Goal: Information Seeking & Learning: Find specific page/section

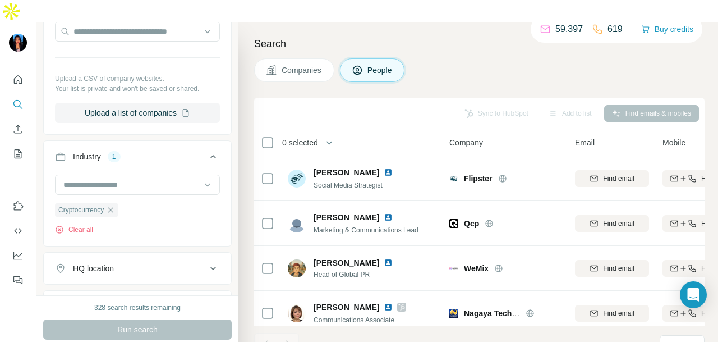
scroll to position [1942, 0]
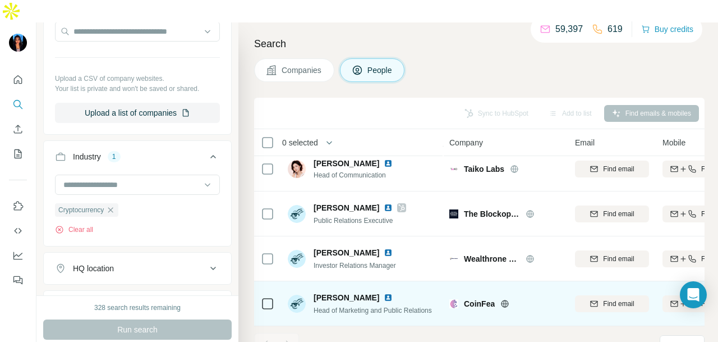
click at [384, 293] on img at bounding box center [388, 297] width 9 height 9
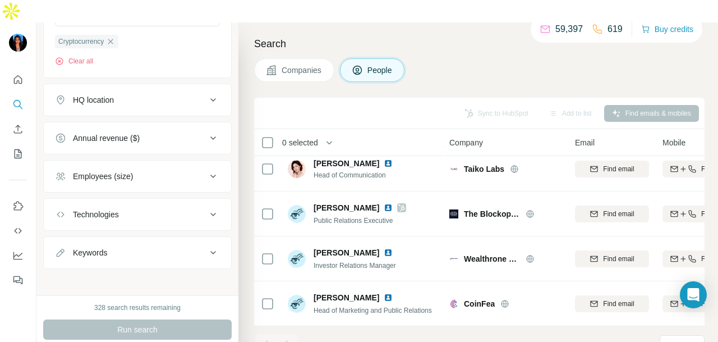
scroll to position [556, 0]
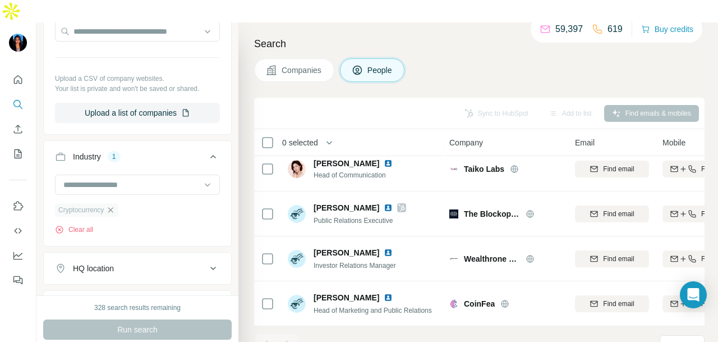
click at [112, 205] on icon "button" at bounding box center [110, 209] width 9 height 9
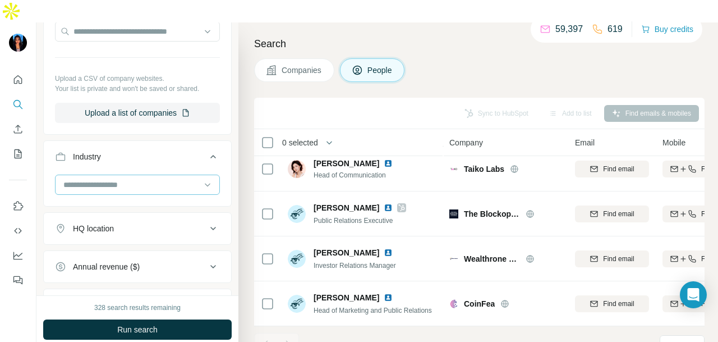
click at [140, 175] on div at bounding box center [131, 184] width 139 height 19
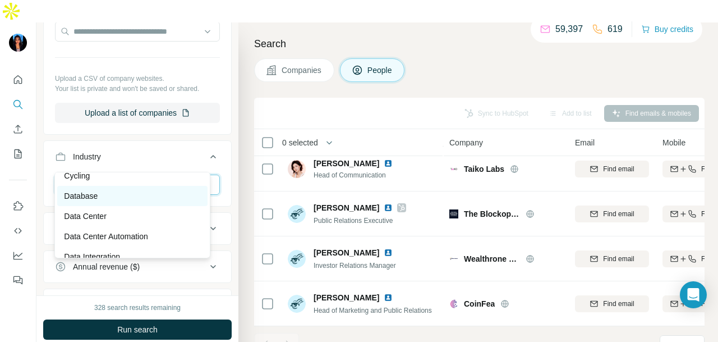
scroll to position [2861, 0]
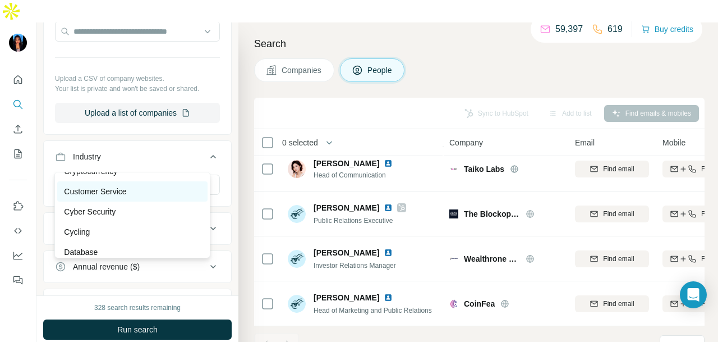
click at [115, 197] on p "Customer Service" at bounding box center [95, 191] width 62 height 11
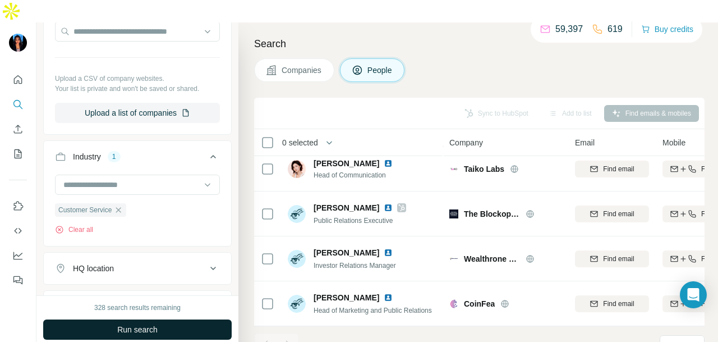
click at [160, 319] on button "Run search" at bounding box center [137, 329] width 188 height 20
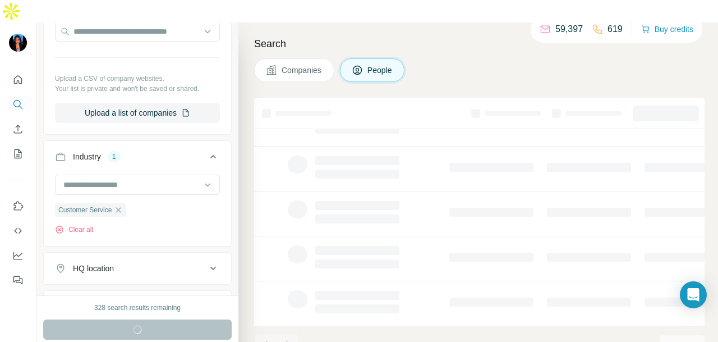
scroll to position [282, 0]
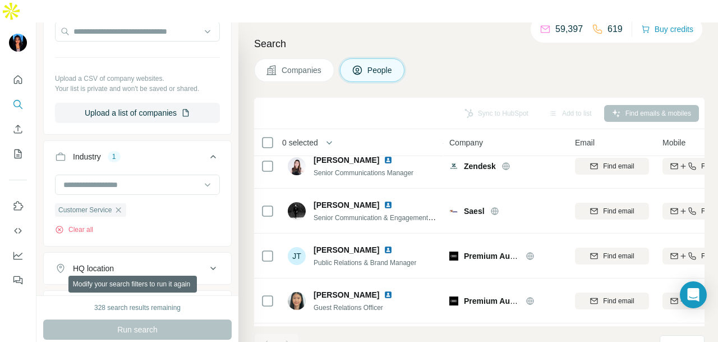
scroll to position [820, 0]
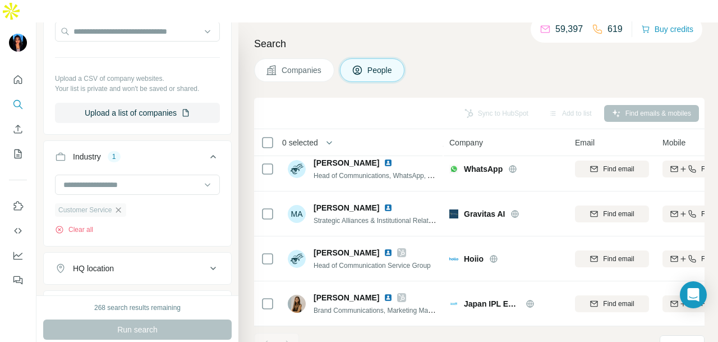
click at [121, 207] on icon "button" at bounding box center [118, 209] width 5 height 5
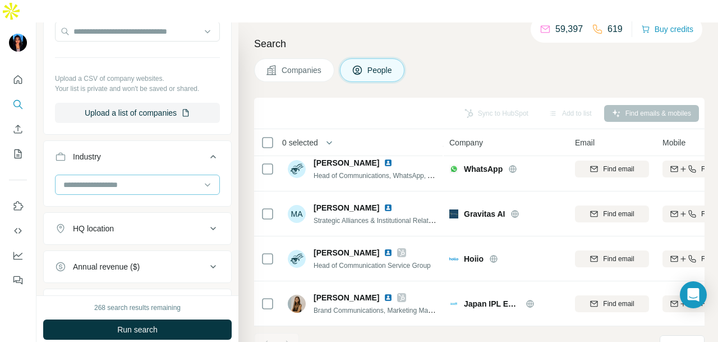
click at [182, 178] on input at bounding box center [131, 184] width 139 height 12
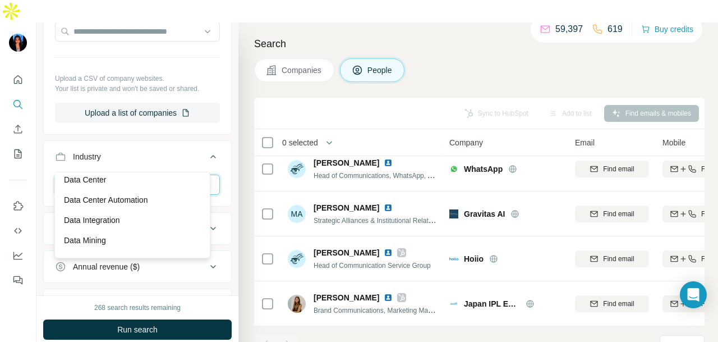
scroll to position [2973, 0]
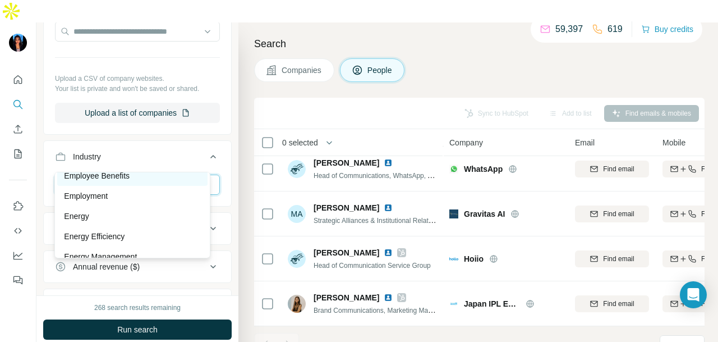
scroll to position [3983, 0]
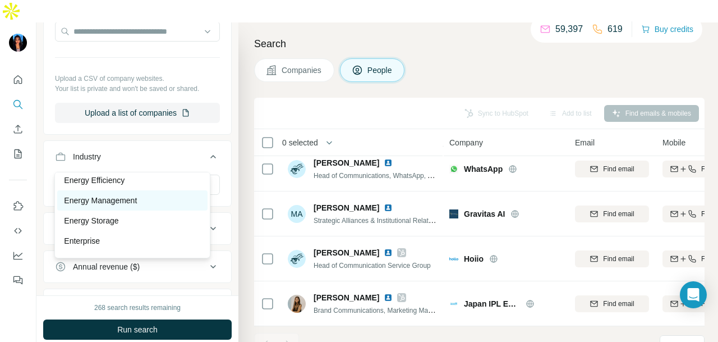
click at [164, 206] on div "Energy Management" at bounding box center [132, 200] width 137 height 11
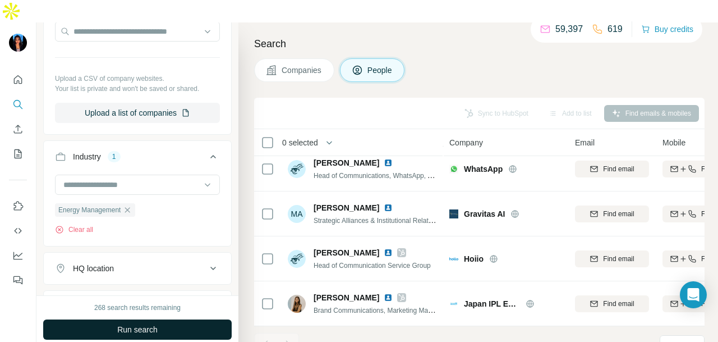
click at [160, 319] on button "Run search" at bounding box center [137, 329] width 188 height 20
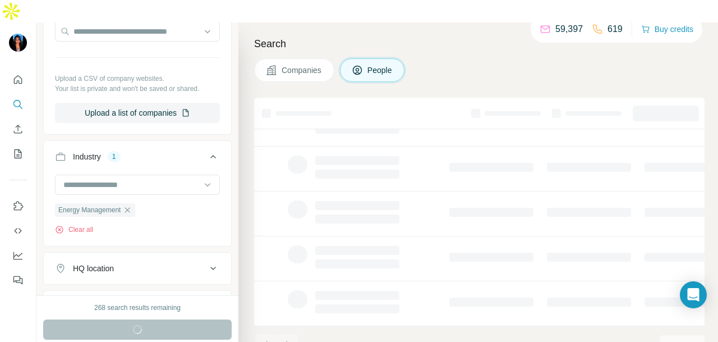
scroll to position [282, 0]
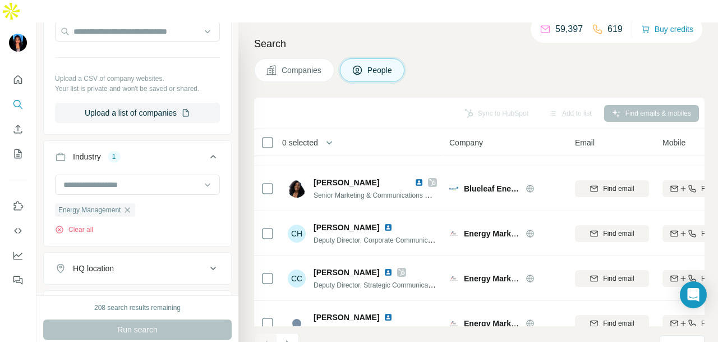
scroll to position [2525, 0]
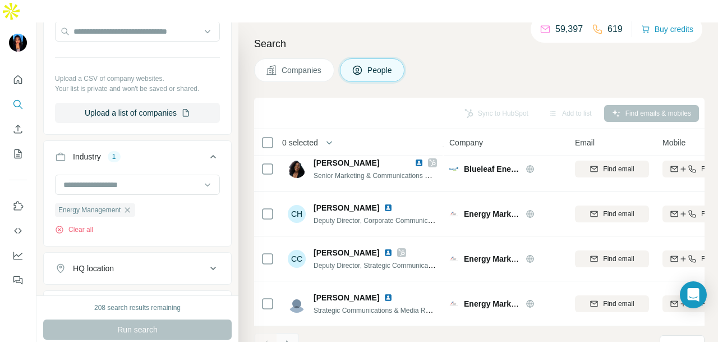
click at [286, 338] on icon "Navigate to next page" at bounding box center [287, 343] width 11 height 11
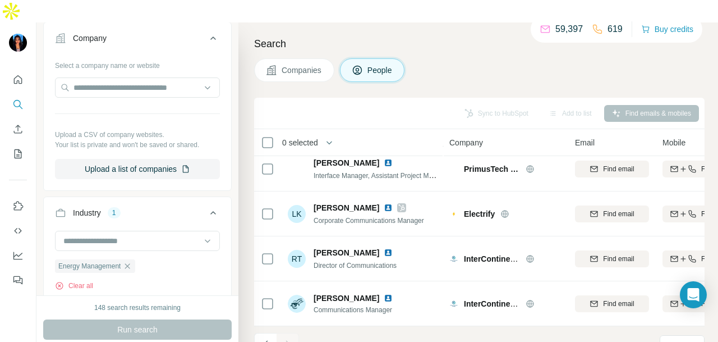
scroll to position [556, 0]
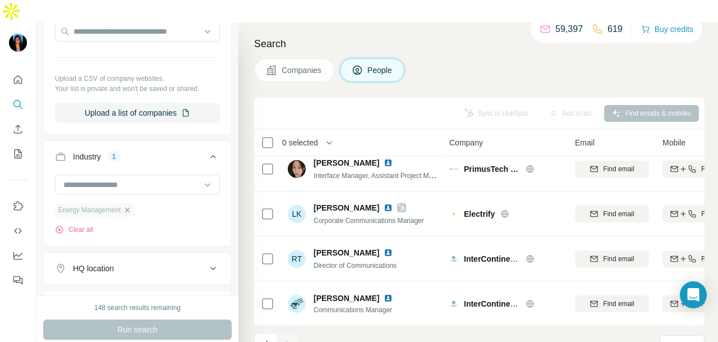
click at [130, 207] on icon "button" at bounding box center [127, 209] width 5 height 5
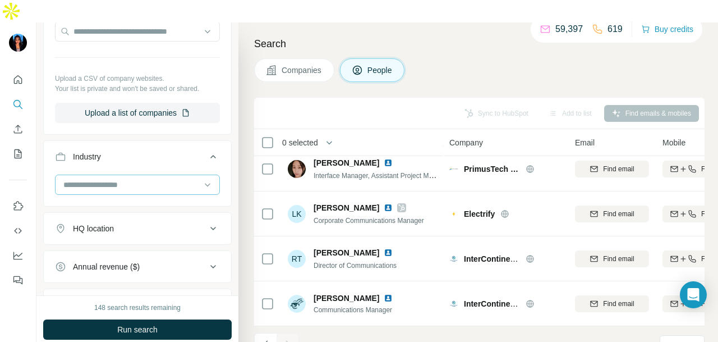
click at [186, 178] on input at bounding box center [131, 184] width 139 height 12
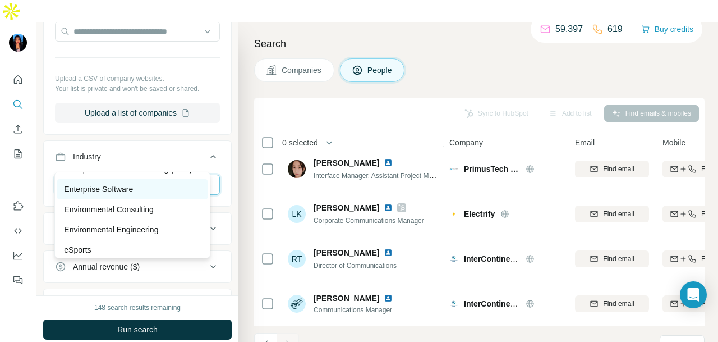
scroll to position [4151, 0]
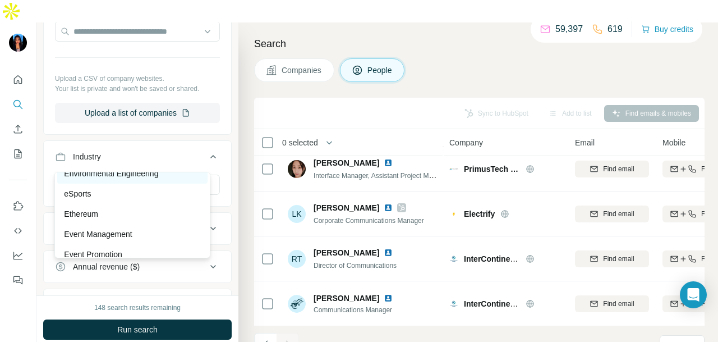
click at [141, 179] on p "Environmental Engineering" at bounding box center [111, 173] width 94 height 11
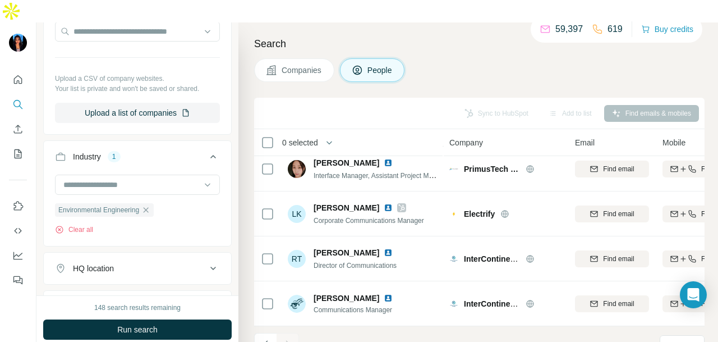
click at [189, 319] on button "Run search" at bounding box center [137, 329] width 188 height 20
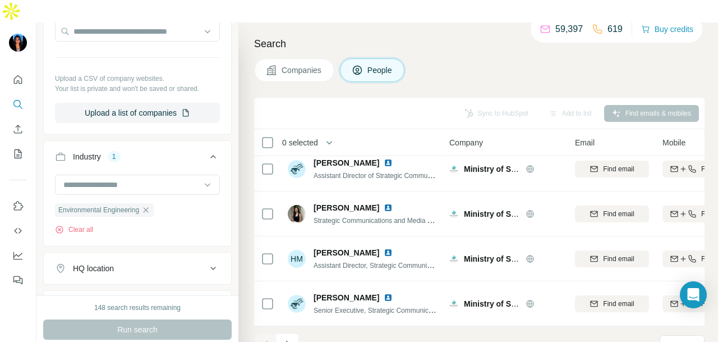
scroll to position [2077, 0]
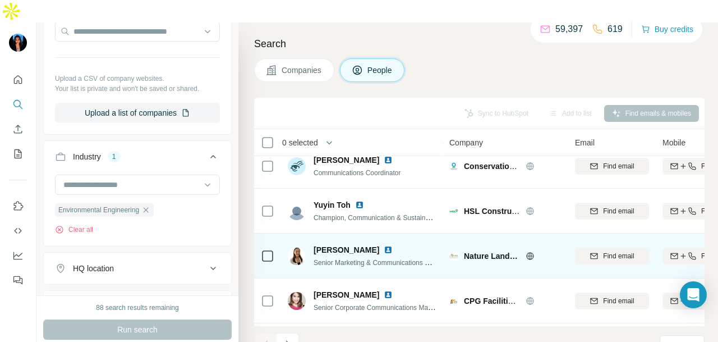
click at [384, 245] on img at bounding box center [388, 249] width 9 height 9
